Goal: Task Accomplishment & Management: Check status

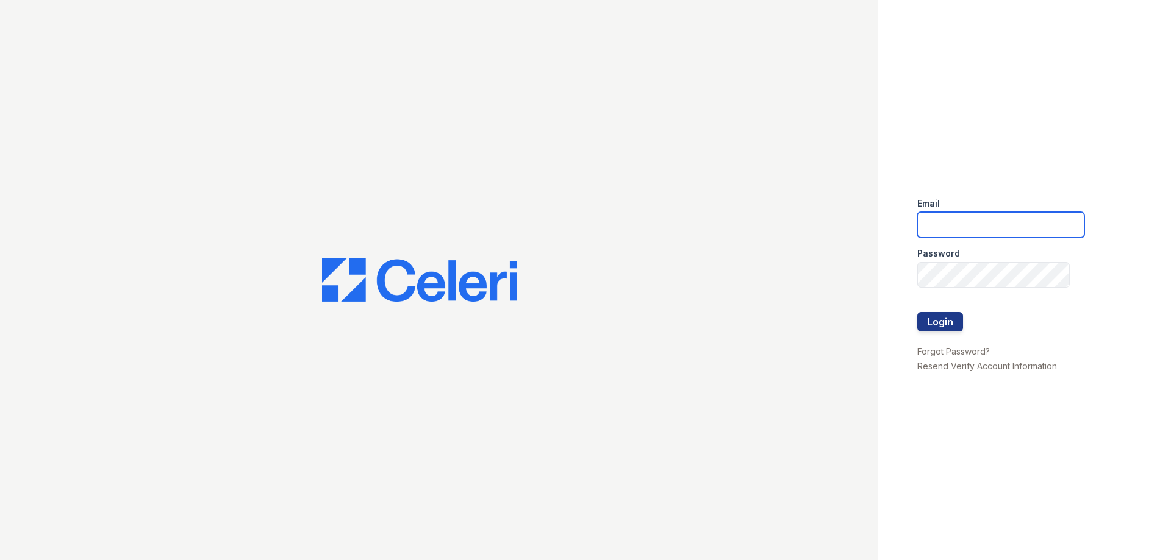
click at [997, 231] on input "email" at bounding box center [1000, 225] width 167 height 26
type input "[EMAIL_ADDRESS][DOMAIN_NAME]"
click at [957, 321] on button "Login" at bounding box center [940, 322] width 46 height 20
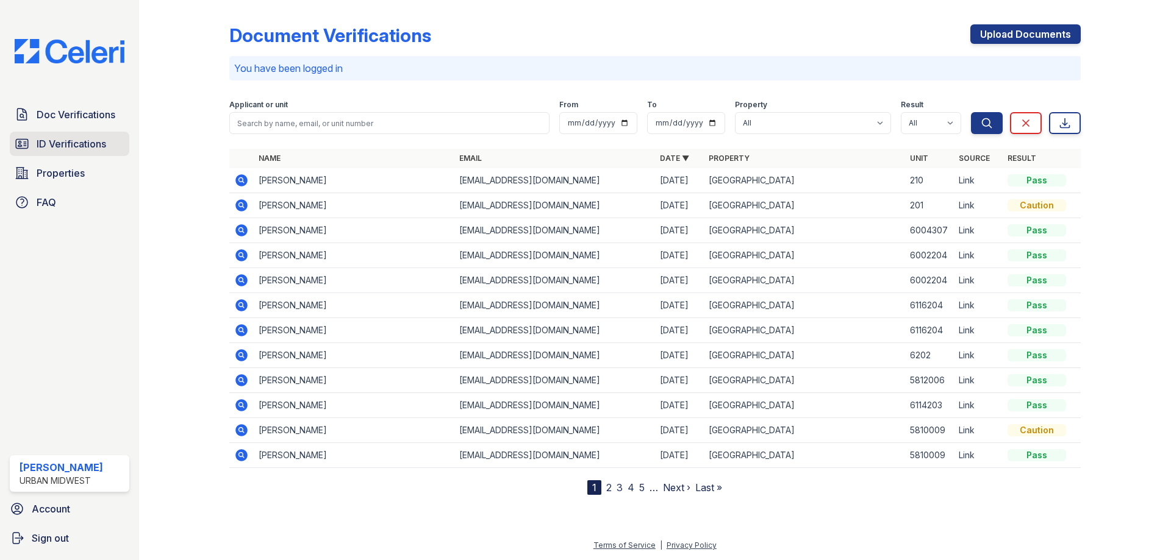
click at [62, 138] on span "ID Verifications" at bounding box center [72, 144] width 70 height 15
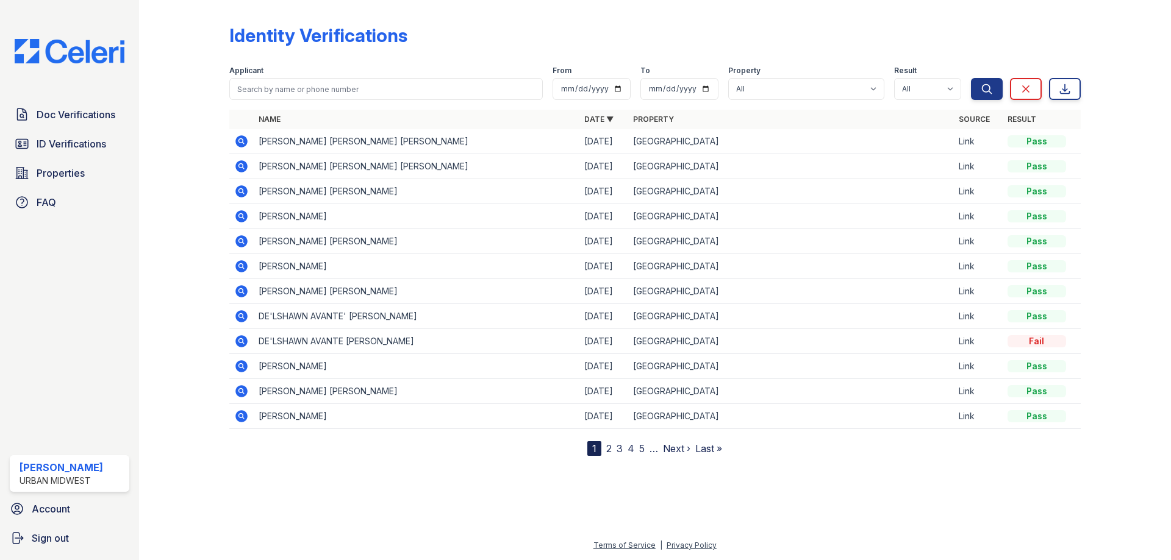
click at [240, 144] on icon at bounding box center [241, 141] width 12 height 12
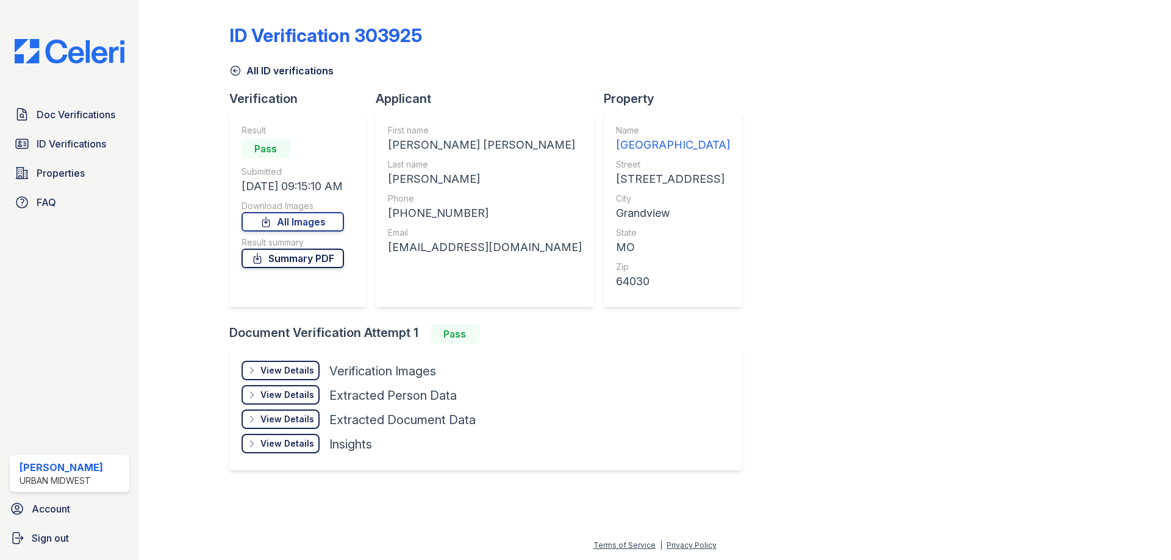
click at [299, 256] on link "Summary PDF" at bounding box center [292, 259] width 102 height 20
click at [279, 370] on div "View Details" at bounding box center [287, 371] width 54 height 12
click at [281, 370] on div "View Details" at bounding box center [287, 371] width 54 height 12
click at [282, 370] on div "View Details" at bounding box center [287, 371] width 54 height 12
click at [309, 212] on div "Download Images" at bounding box center [292, 206] width 102 height 12
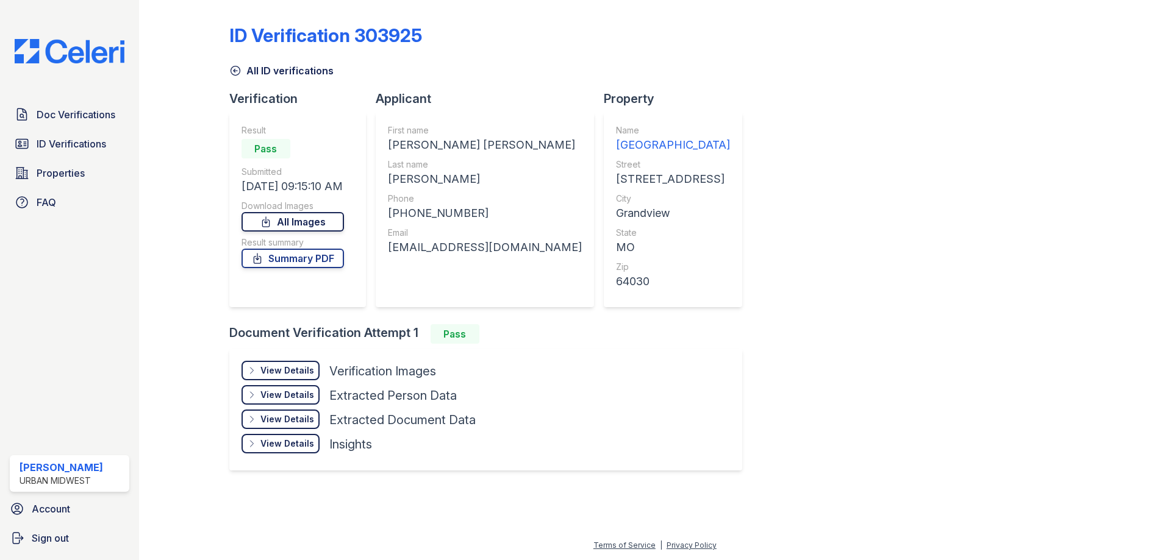
click at [309, 217] on link "All Images" at bounding box center [292, 222] width 102 height 20
